Goal: Information Seeking & Learning: Learn about a topic

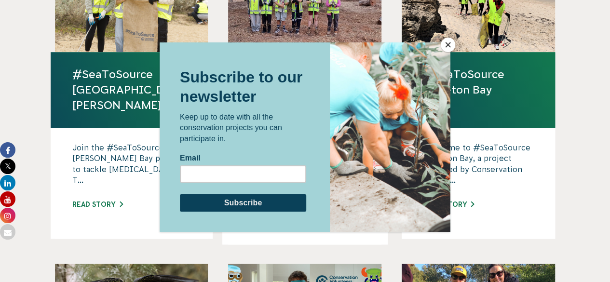
scroll to position [778, 0]
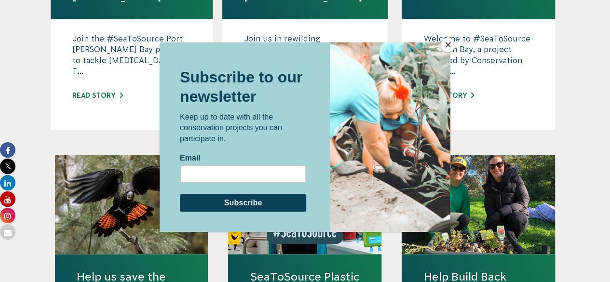
click at [443, 47] on button "Close" at bounding box center [448, 45] width 14 height 14
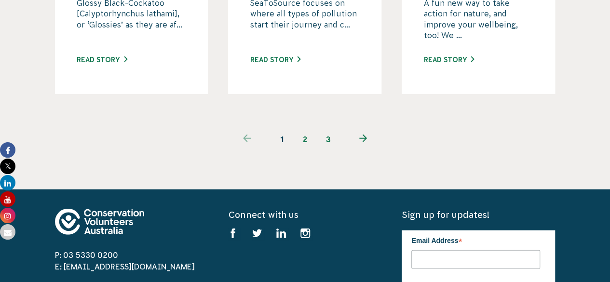
scroll to position [1126, 0]
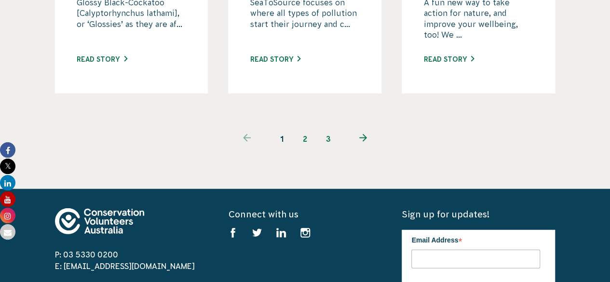
click at [307, 127] on link "2" at bounding box center [305, 138] width 23 height 23
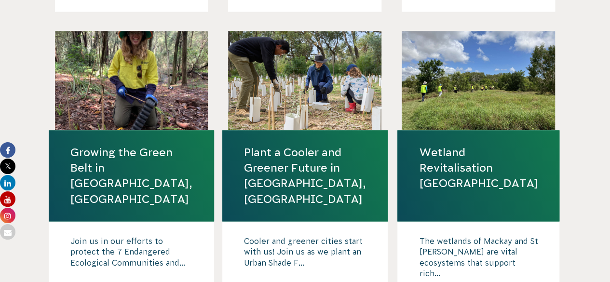
scroll to position [605, 0]
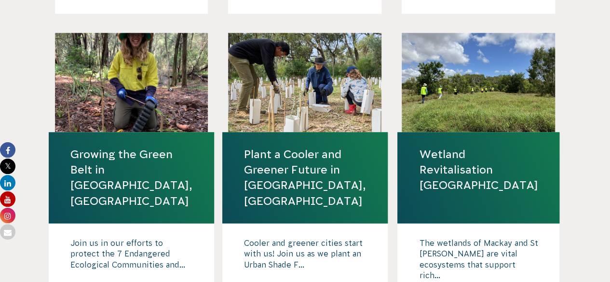
click at [124, 147] on link "Growing the Green Belt in [GEOGRAPHIC_DATA], [GEOGRAPHIC_DATA]" at bounding box center [131, 178] width 122 height 62
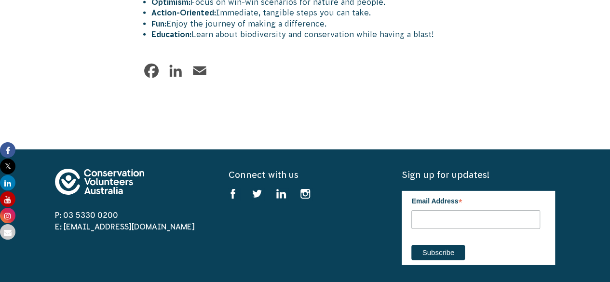
scroll to position [1428, 0]
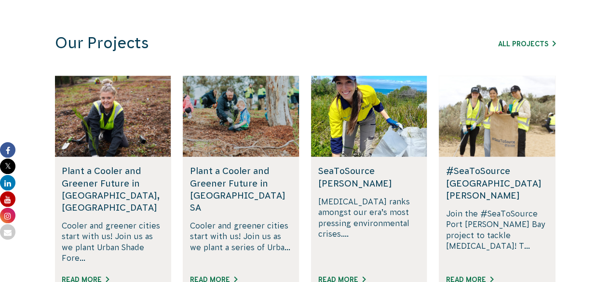
scroll to position [579, 0]
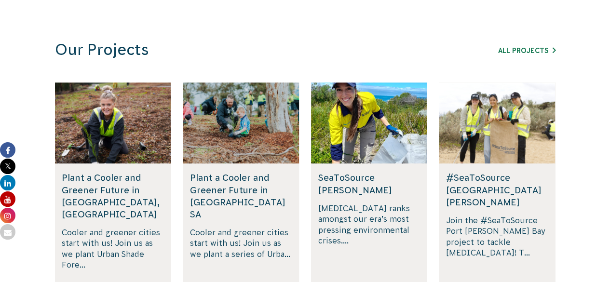
click at [525, 46] on div "All Projects" at bounding box center [501, 50] width 110 height 12
click at [523, 51] on link "All Projects" at bounding box center [526, 51] width 57 height 8
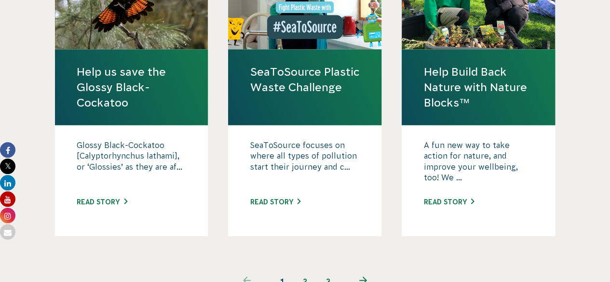
scroll to position [1060, 0]
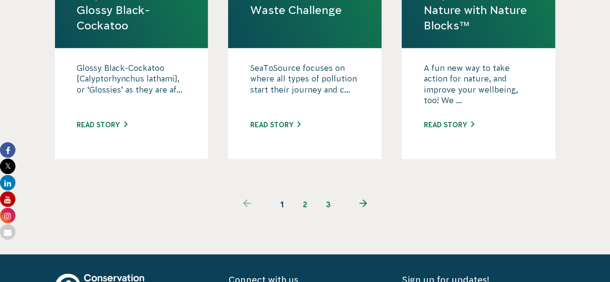
click at [302, 193] on link "2" at bounding box center [305, 204] width 23 height 23
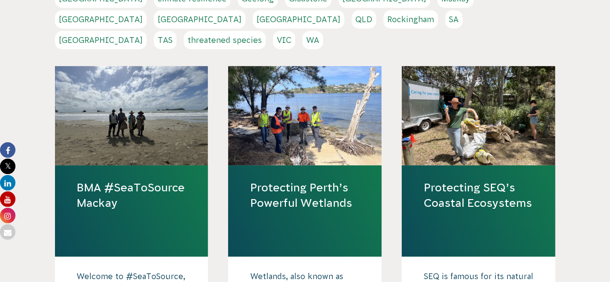
scroll to position [232, 0]
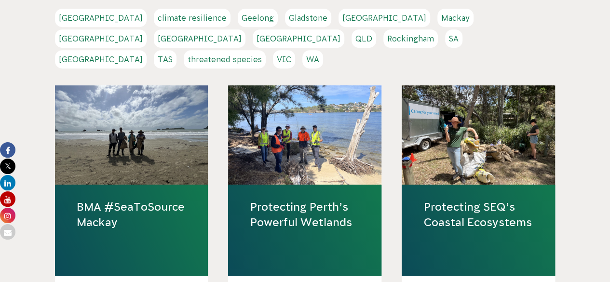
click at [147, 50] on link "Sydney" at bounding box center [101, 59] width 92 height 18
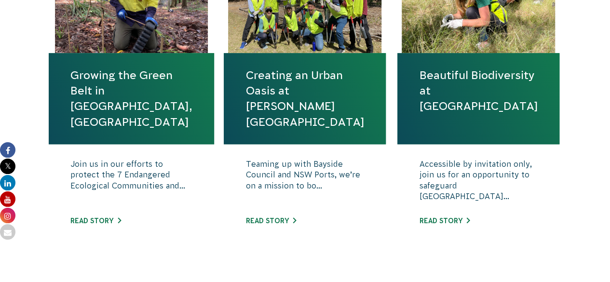
scroll to position [387, 0]
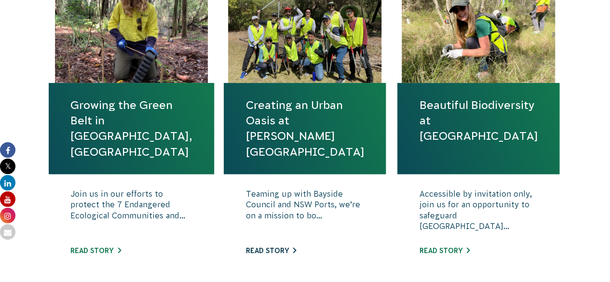
click at [265, 250] on link "Read story" at bounding box center [270, 251] width 51 height 8
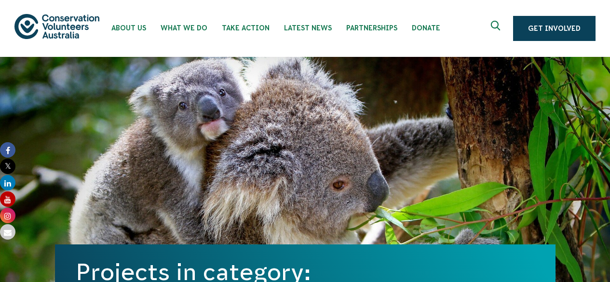
scroll to position [387, 0]
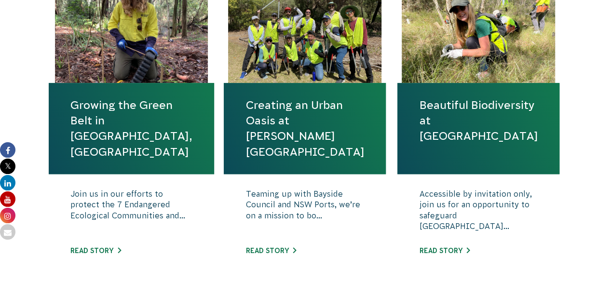
click at [118, 109] on link "Growing the Green Belt in [GEOGRAPHIC_DATA], [GEOGRAPHIC_DATA]" at bounding box center [131, 128] width 122 height 62
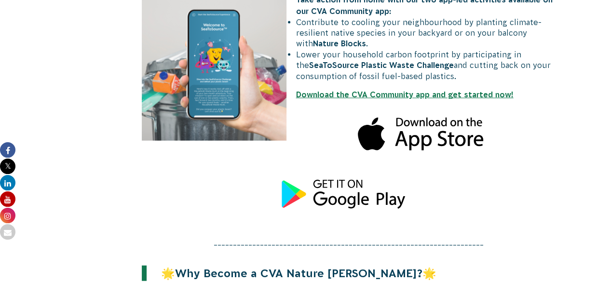
scroll to position [1080, 0]
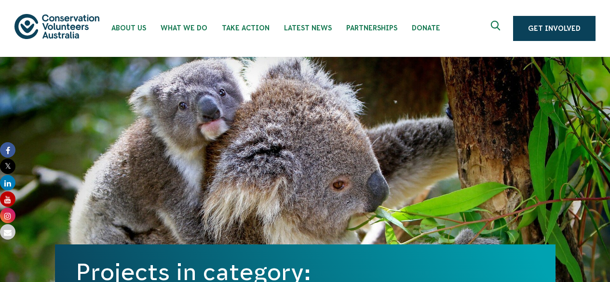
scroll to position [387, 0]
